Goal: Find specific page/section: Find specific page/section

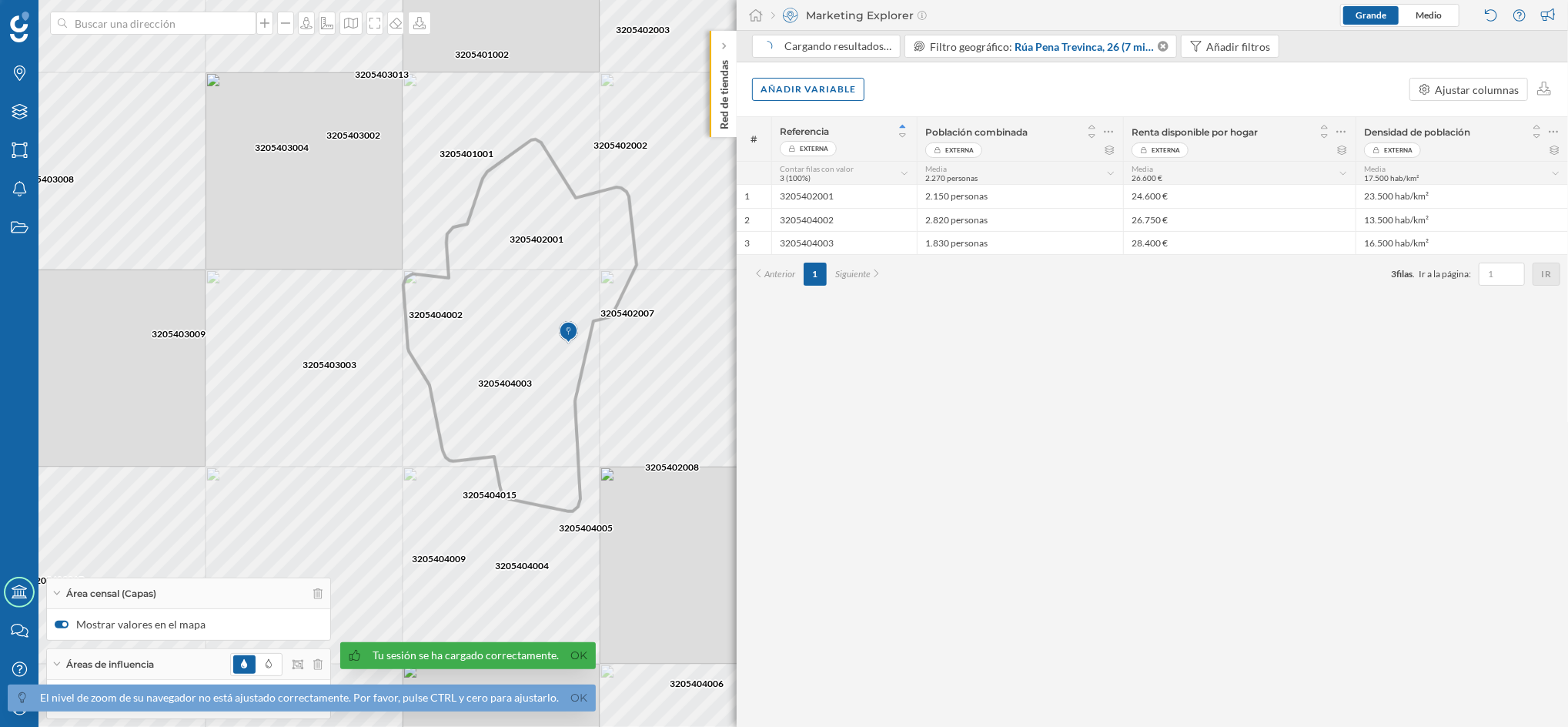
click at [724, 113] on p "Red de tiendas" at bounding box center [724, 91] width 15 height 76
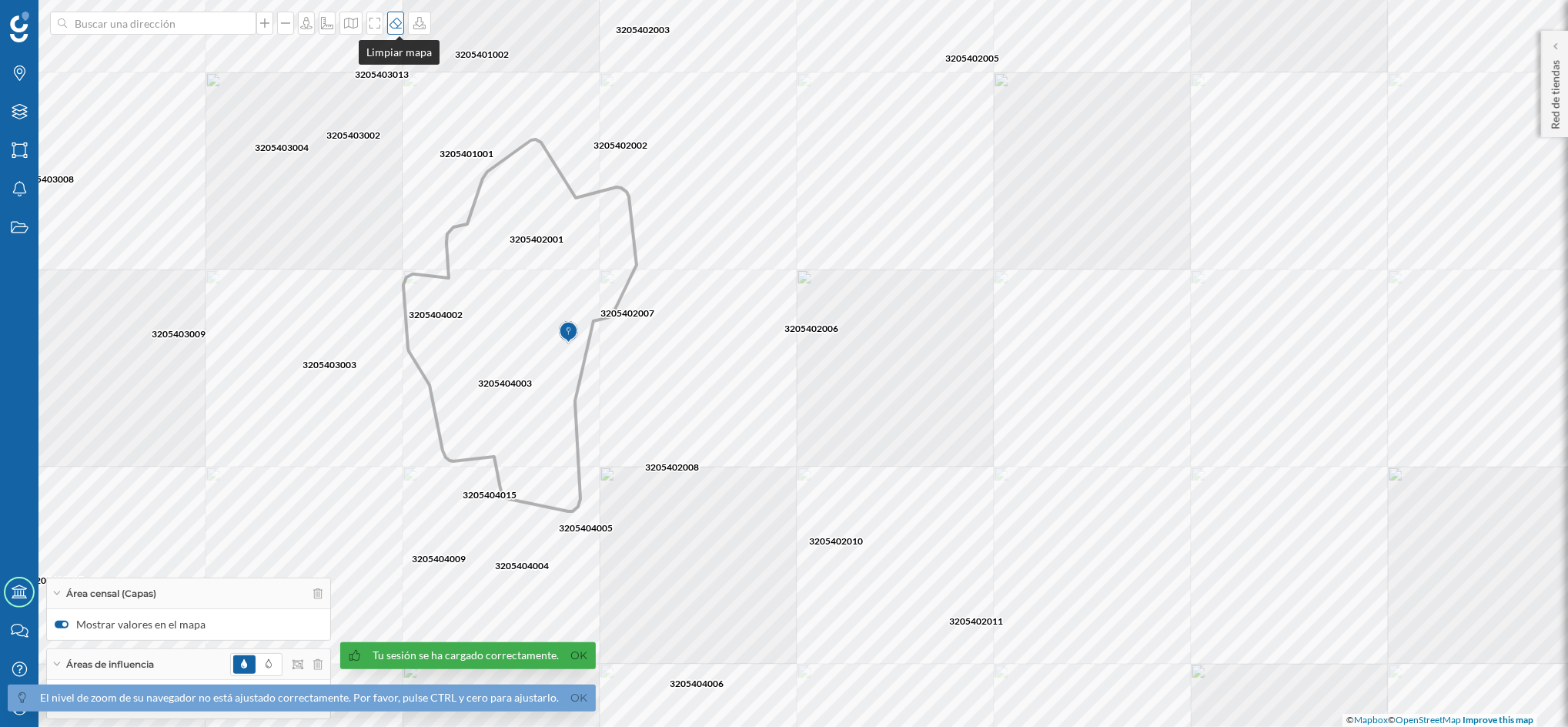
click at [400, 26] on icon at bounding box center [395, 23] width 12 height 11
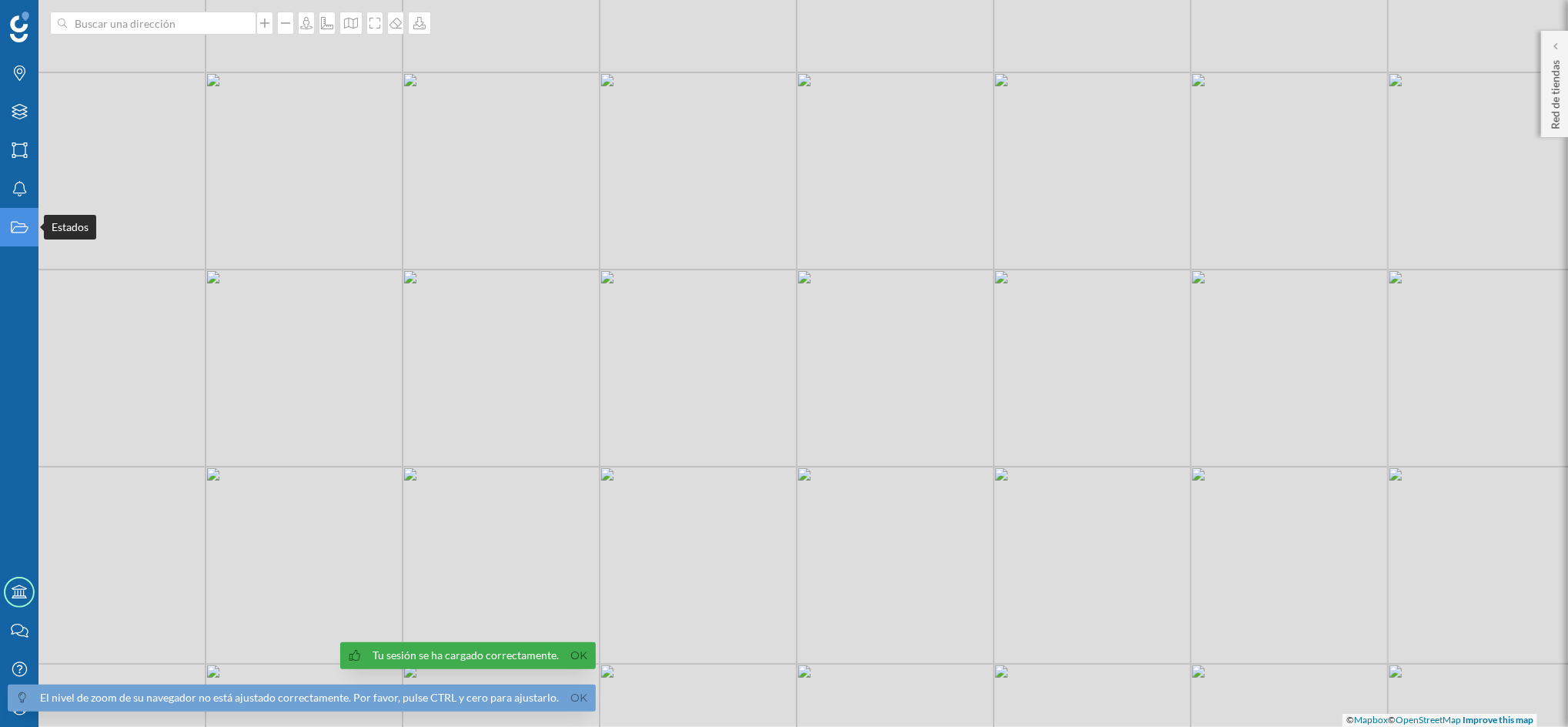
click at [25, 231] on icon "Estados" at bounding box center [20, 227] width 20 height 15
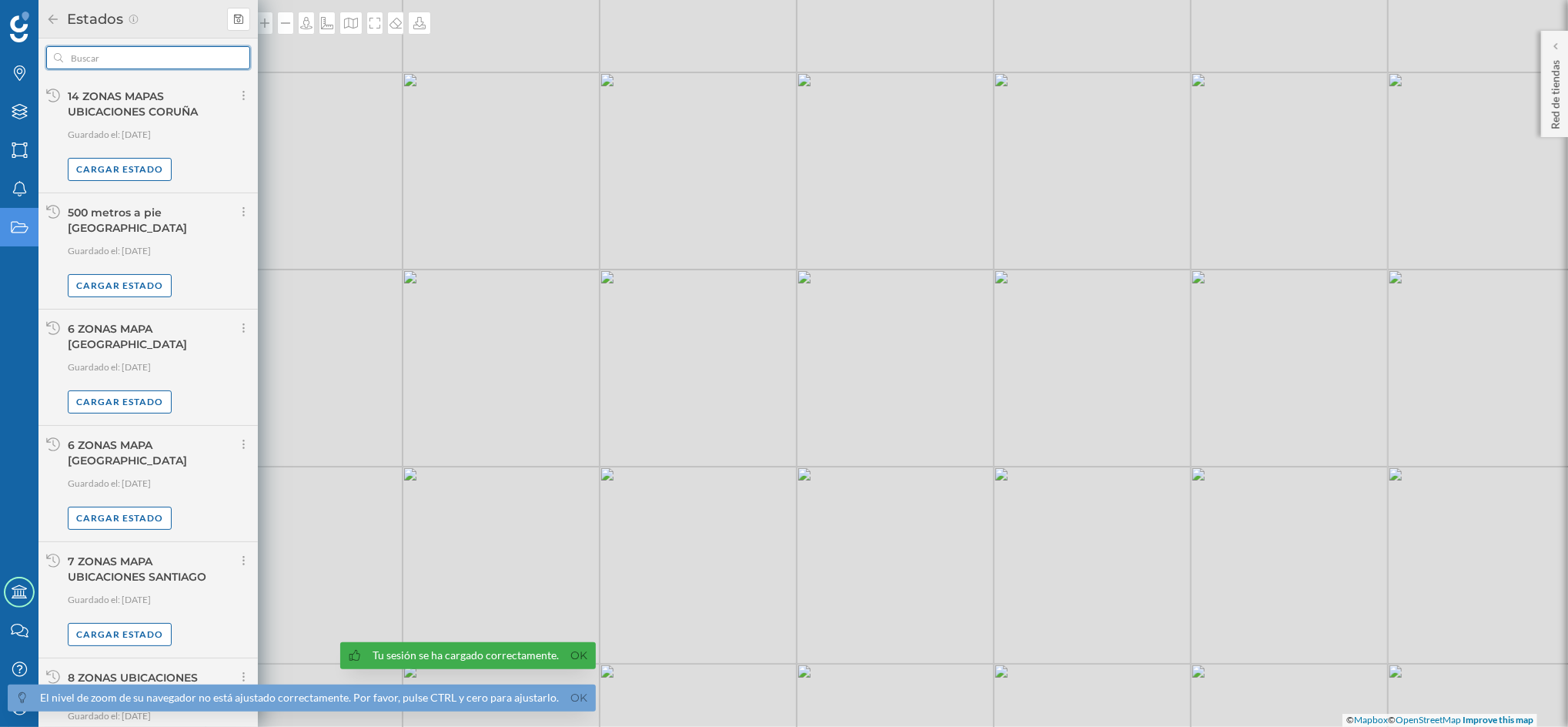
click at [150, 55] on input "text" at bounding box center [147, 58] width 170 height 23
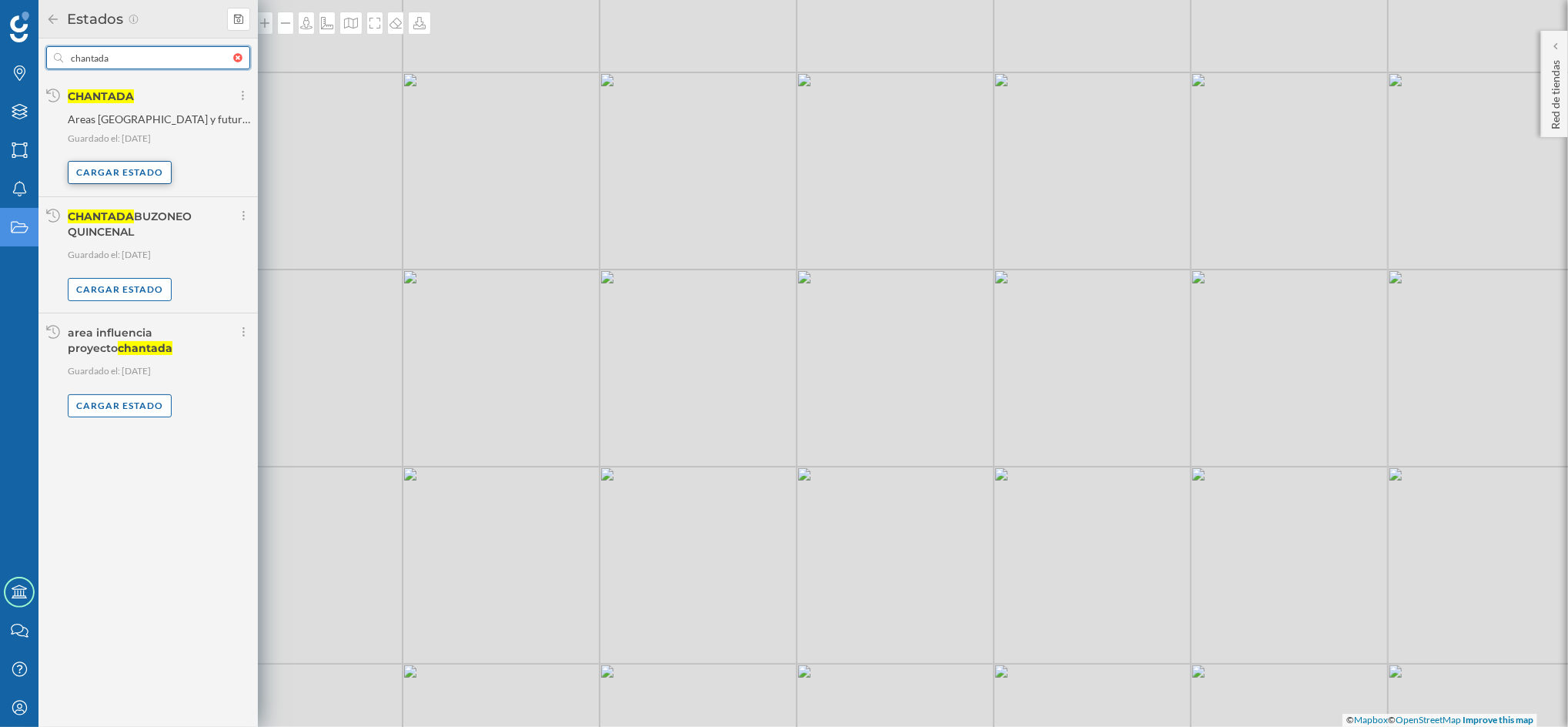
type input "chantada"
click at [123, 175] on div "Cargar estado" at bounding box center [120, 173] width 104 height 23
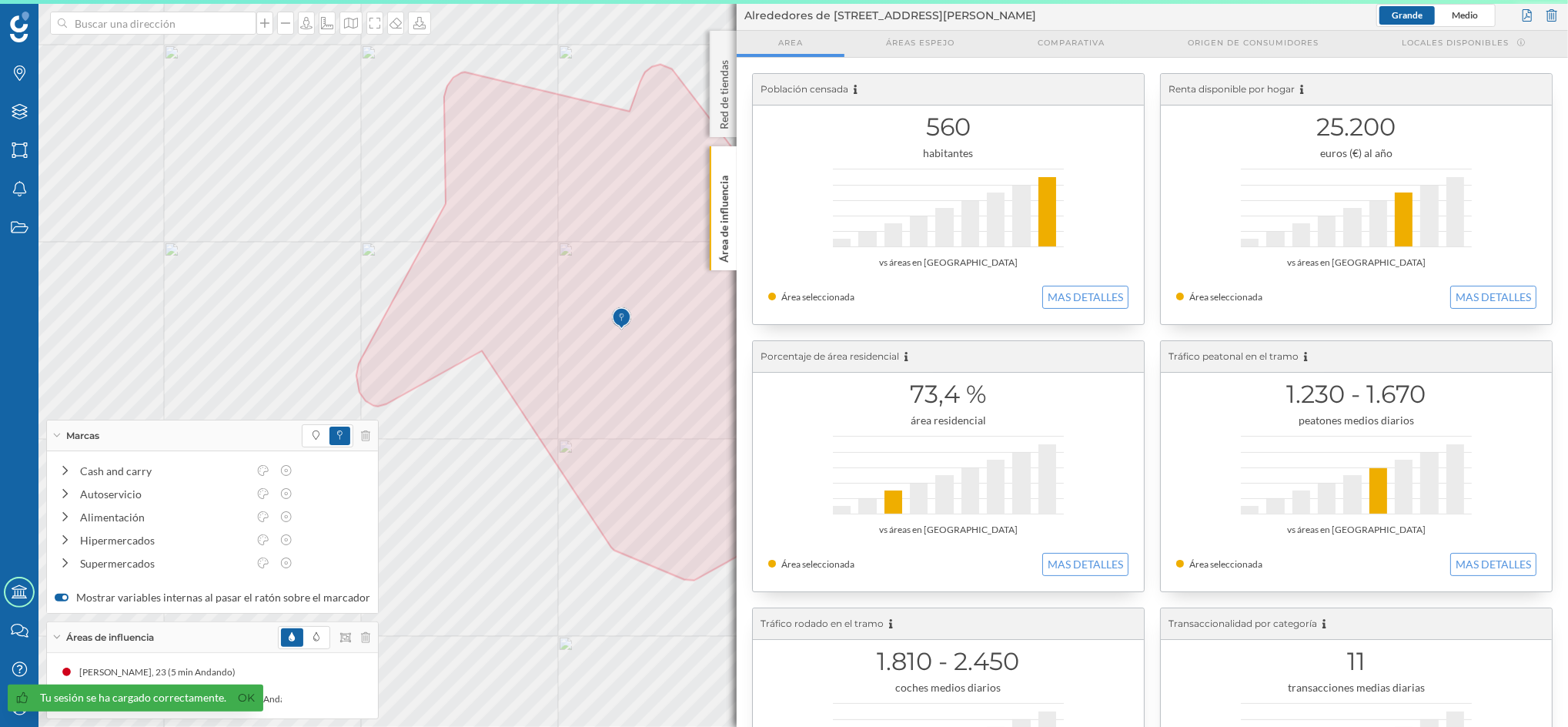
click at [723, 241] on p "Área de influencia" at bounding box center [724, 216] width 15 height 93
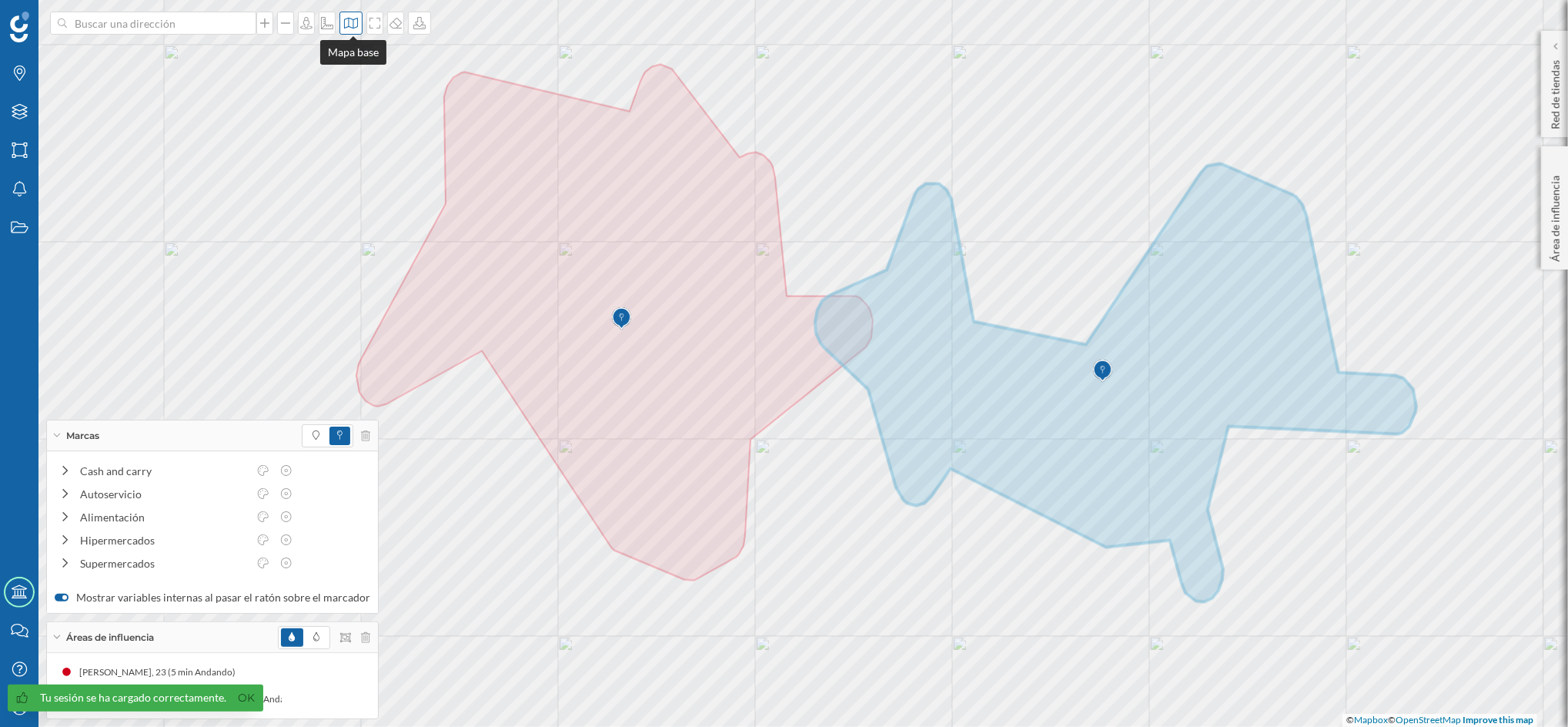
click at [352, 29] on icon at bounding box center [350, 23] width 15 height 12
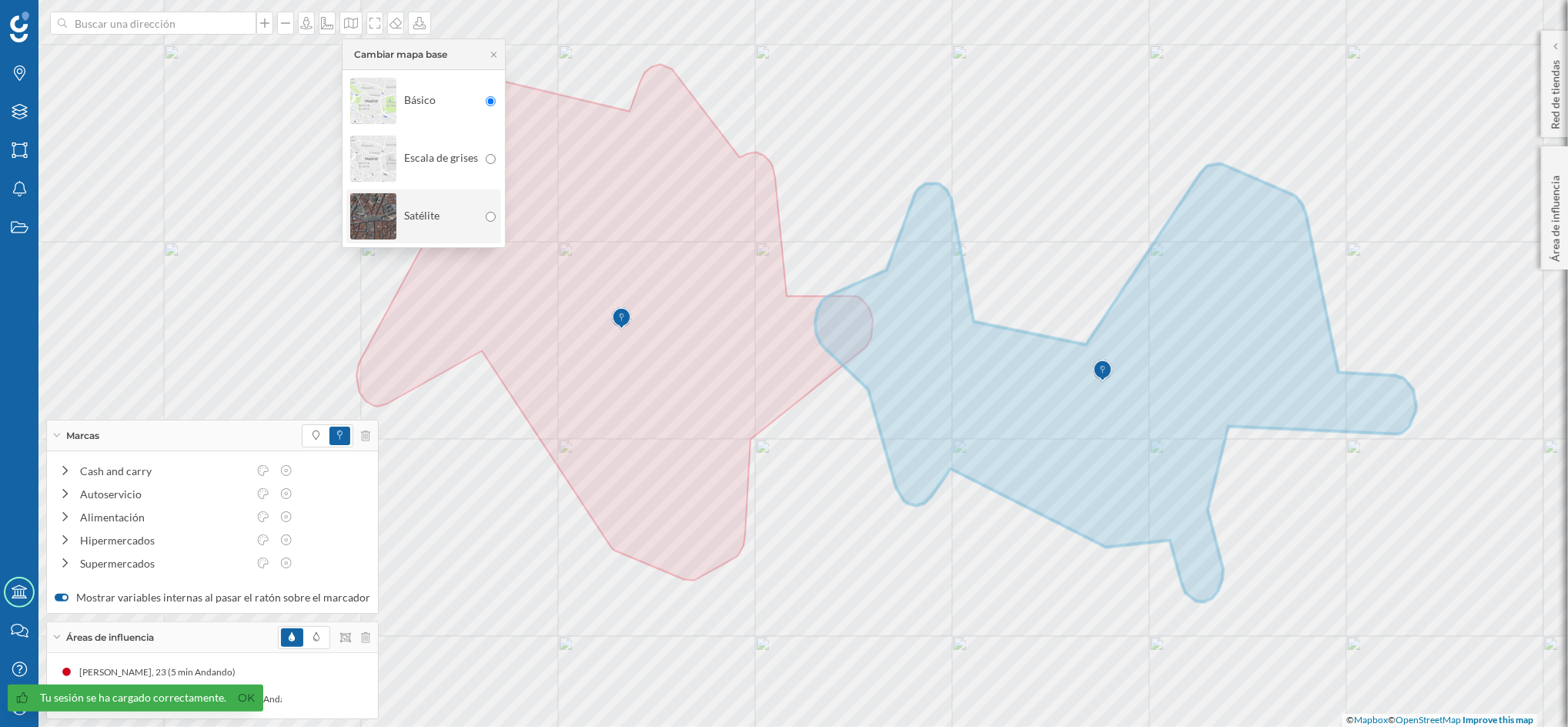
click at [494, 217] on input "radio" at bounding box center [490, 217] width 10 height 10
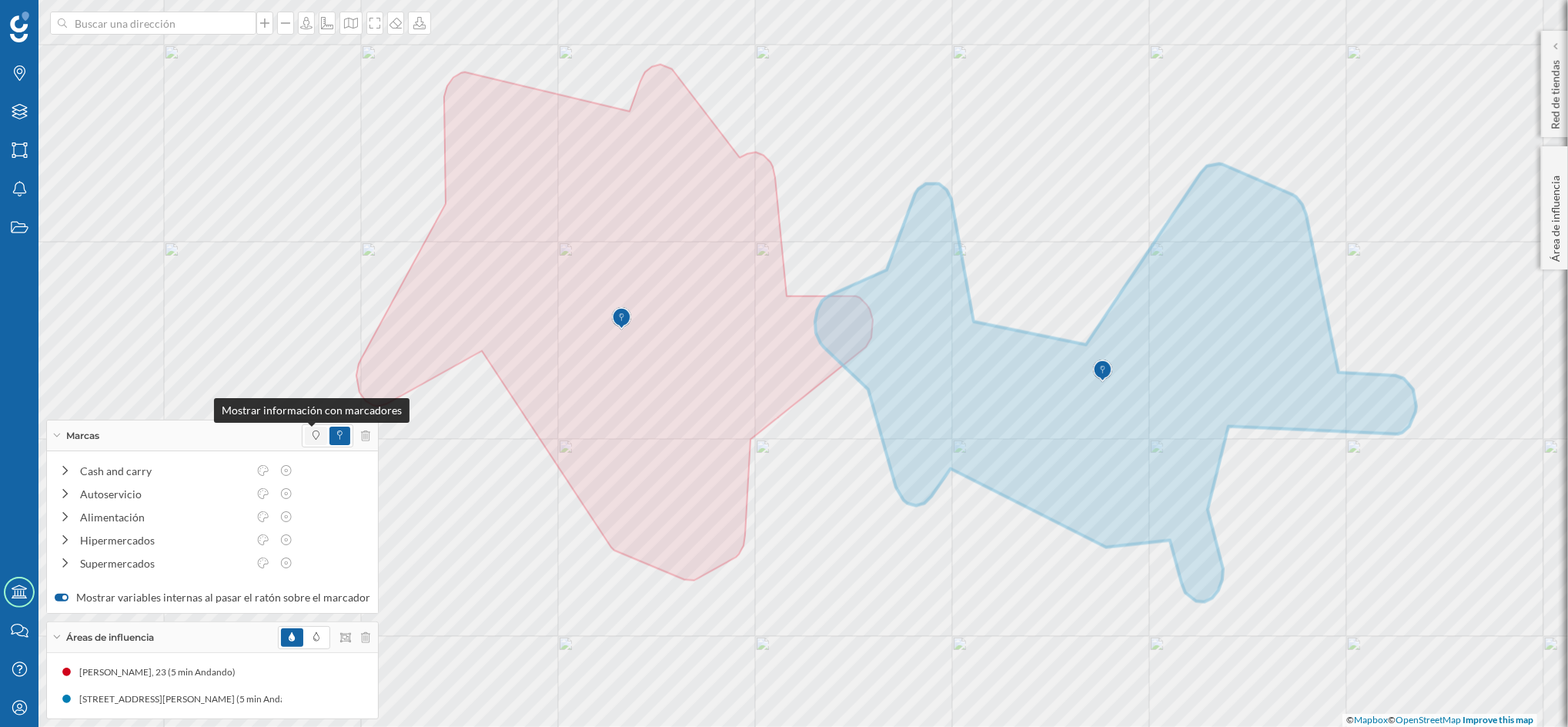
click at [313, 435] on icon at bounding box center [316, 434] width 7 height 9
